Goal: Information Seeking & Learning: Learn about a topic

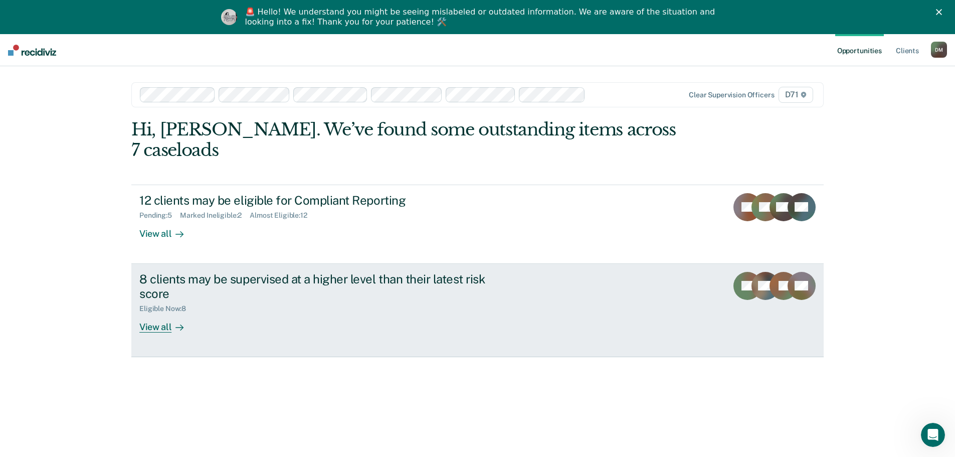
click at [160, 313] on div "View all" at bounding box center [167, 323] width 56 height 20
click at [312, 272] on div "8 clients may be supervised at a higher level than their latest risk score" at bounding box center [315, 286] width 352 height 29
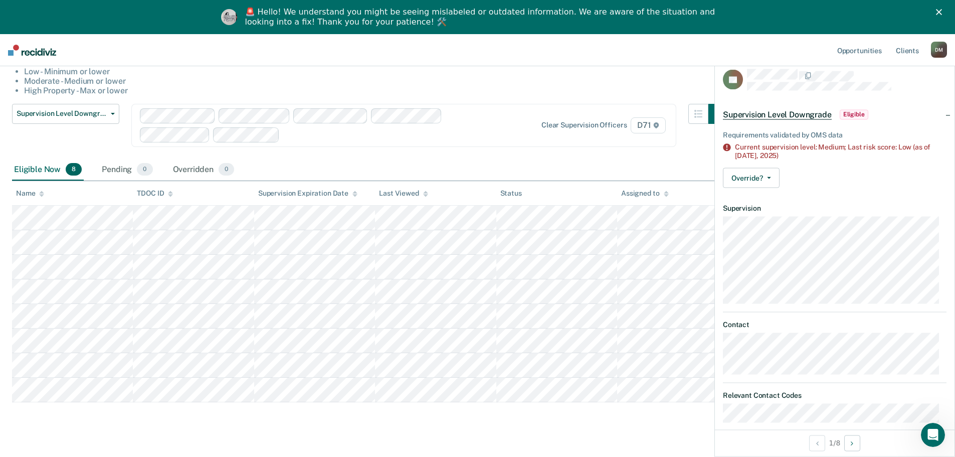
scroll to position [12, 0]
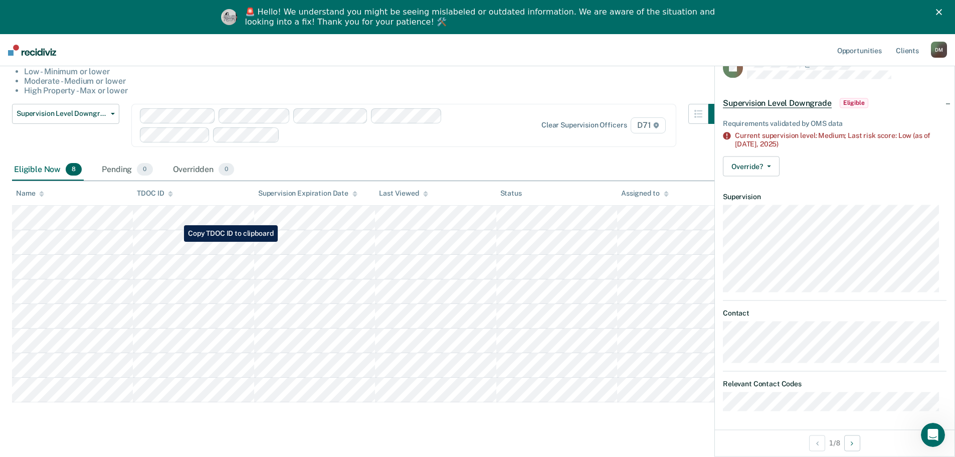
click at [176, 242] on main "Supervision Level Downgrade This alert helps staff identify people who may be s…" at bounding box center [477, 229] width 955 height 484
copy table "Name TDOC ID Supervision Expiration Date Last Viewed Status Assigned to"
drag, startPoint x: 6, startPoint y: 214, endPoint x: 18, endPoint y: 411, distance: 197.9
click at [18, 411] on div "Supervision Level Downgrade This alert helps staff identify people who may be s…" at bounding box center [477, 217] width 931 height 428
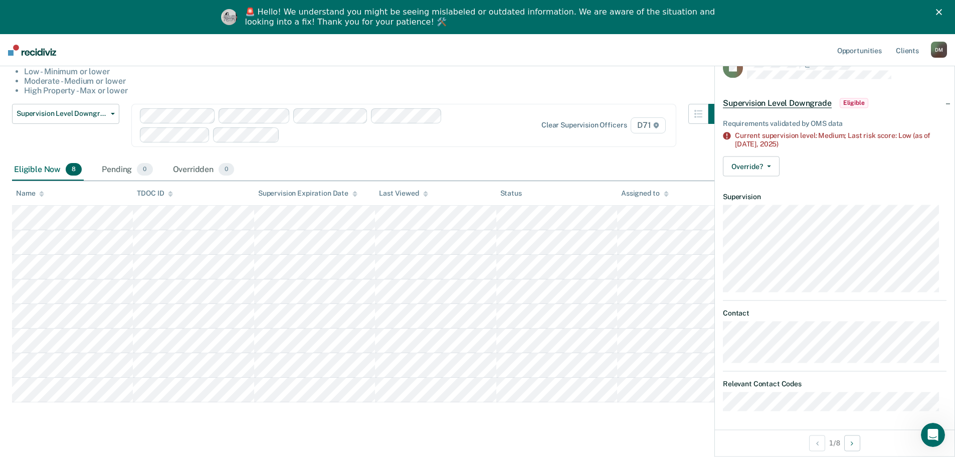
click at [64, 391] on div "Supervision Level Downgrade This alert helps staff identify people who may be s…" at bounding box center [477, 217] width 931 height 428
click at [129, 420] on div "Supervision Level Downgrade This alert helps staff identify people who may be s…" at bounding box center [477, 217] width 931 height 428
click at [17, 395] on tr at bounding box center [477, 389] width 931 height 25
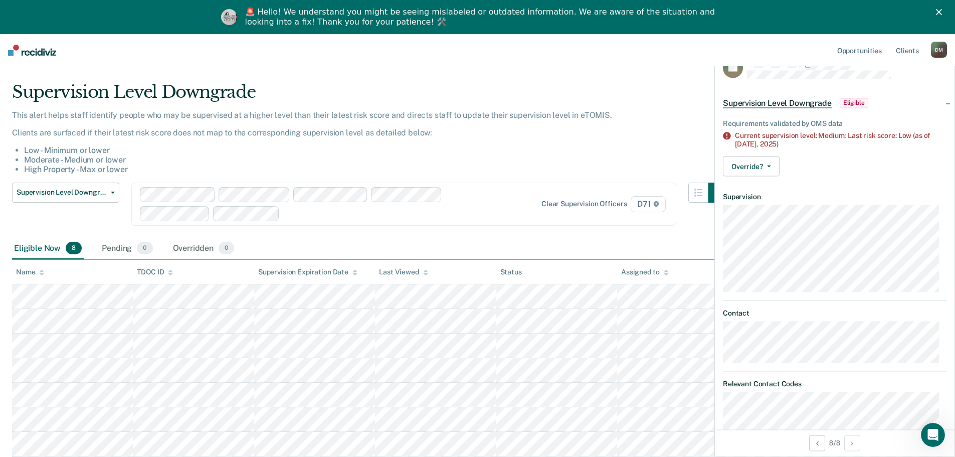
scroll to position [0, 0]
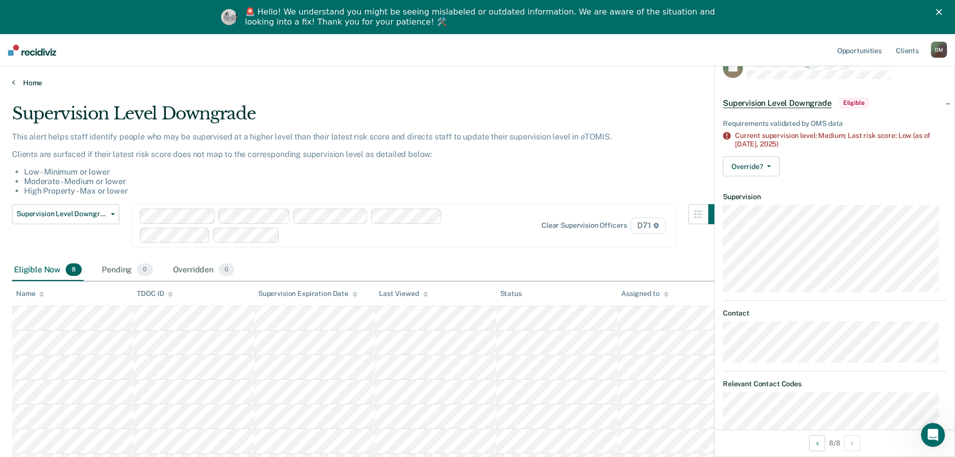
click at [20, 78] on link "Home" at bounding box center [477, 82] width 931 height 9
